Goal: Book appointment/travel/reservation

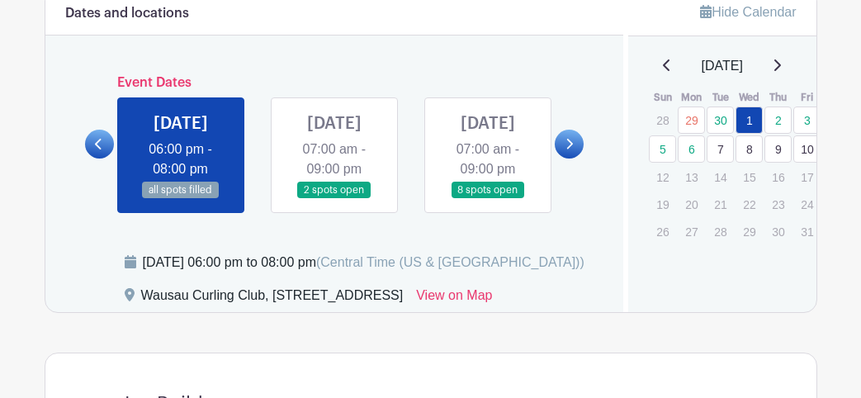
scroll to position [704, 0]
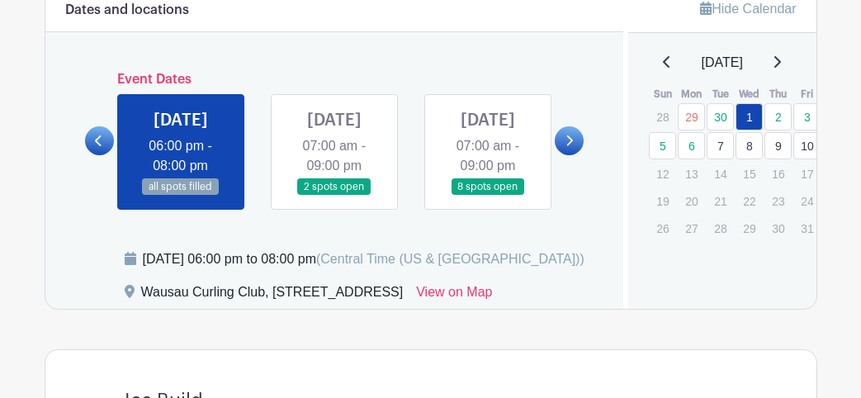
click at [334, 196] on link at bounding box center [334, 196] width 0 height 0
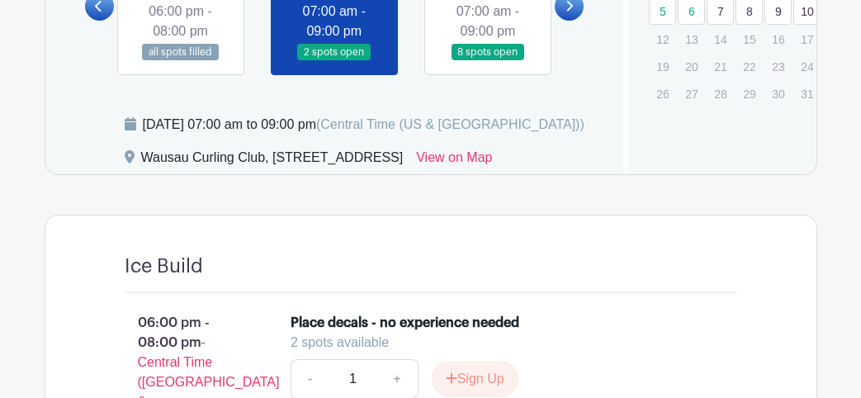
scroll to position [816, 0]
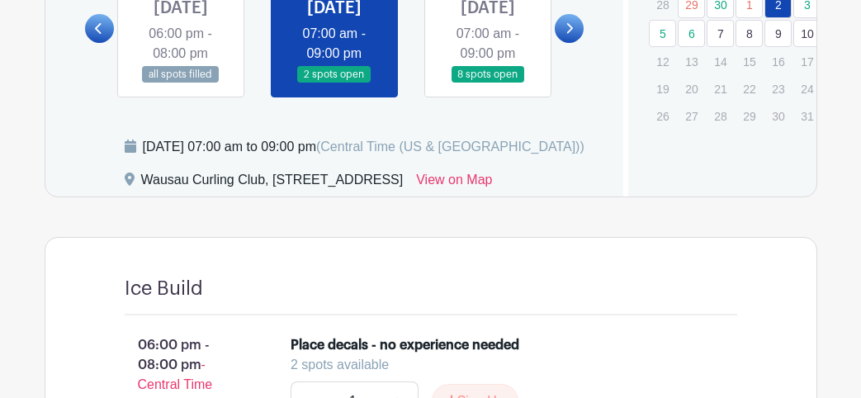
click at [488, 83] on link at bounding box center [488, 83] width 0 height 0
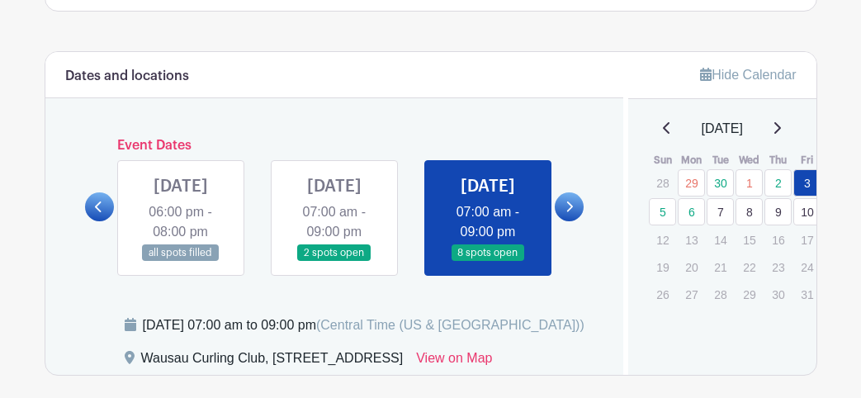
scroll to position [626, 0]
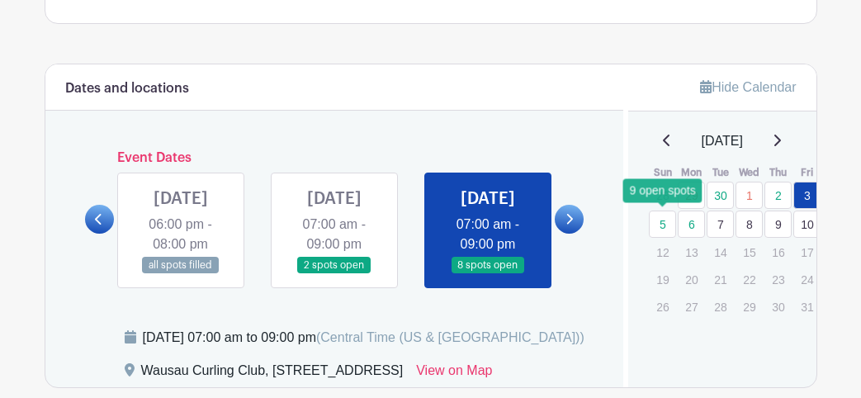
click at [662, 217] on link "5" at bounding box center [662, 223] width 27 height 27
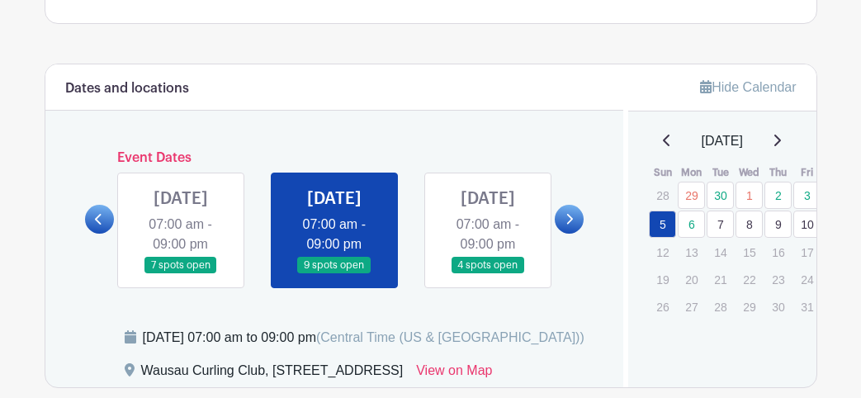
click at [181, 274] on link at bounding box center [181, 274] width 0 height 0
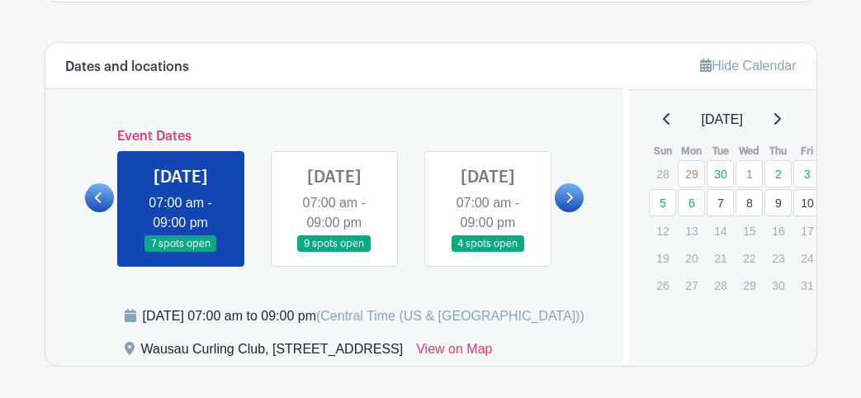
scroll to position [639, 0]
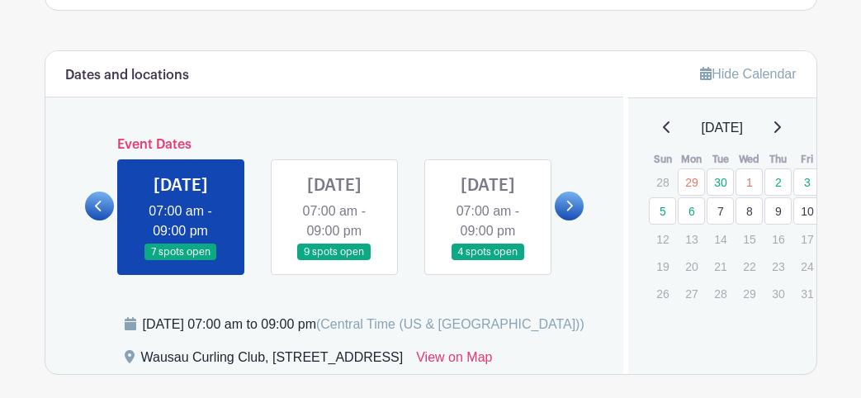
click at [334, 261] on link at bounding box center [334, 261] width 0 height 0
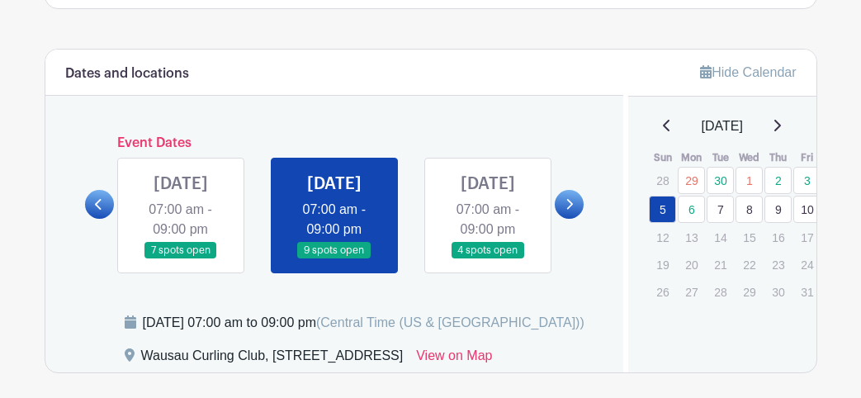
scroll to position [640, 0]
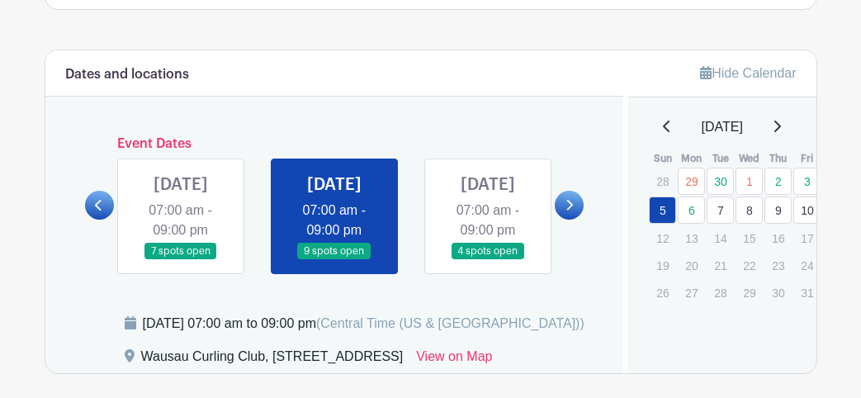
click at [488, 260] on link at bounding box center [488, 260] width 0 height 0
